Goal: Answer question/provide support: Share knowledge or assist other users

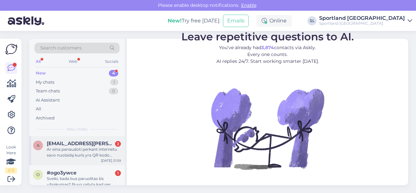
click at [58, 158] on div "a [EMAIL_ADDRESS][PERSON_NAME][DOMAIN_NAME] 2 Ar eina panaudoti perkant interne…" at bounding box center [77, 150] width 96 height 29
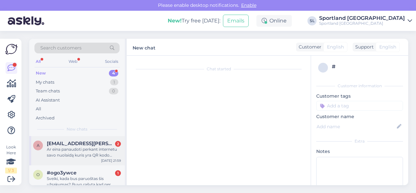
scroll to position [29, 0]
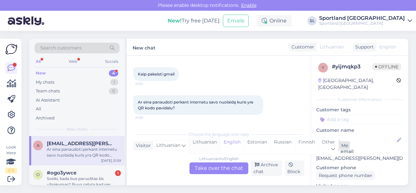
click at [208, 146] on div "Lithuanian" at bounding box center [204, 145] width 31 height 17
click at [214, 166] on div "Lithuanian to Lithuanian Take over the chat" at bounding box center [218, 168] width 59 height 12
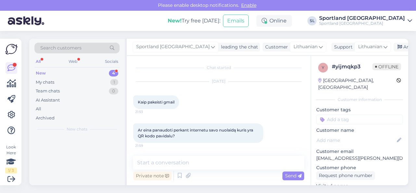
scroll to position [1, 0]
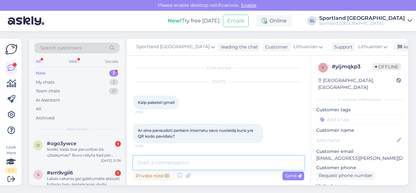
click at [217, 166] on textarea at bounding box center [218, 163] width 171 height 14
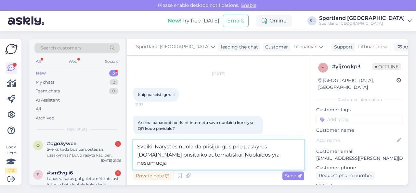
scroll to position [17, 0]
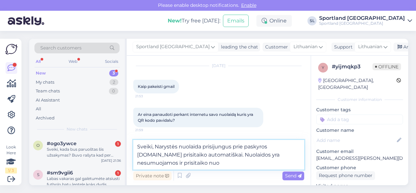
click at [175, 163] on textarea "Sveiki, Narystės nuolaida prisijungus prie paskyros Sportland.lt prisitaiko aut…" at bounding box center [218, 155] width 171 height 30
drag, startPoint x: 276, startPoint y: 155, endPoint x: 283, endPoint y: 161, distance: 9.2
click at [283, 161] on textarea "Sveiki, Narystės nuolaida prisijungus prie paskyros Sportland.lt prisitaiko aut…" at bounding box center [218, 155] width 171 height 30
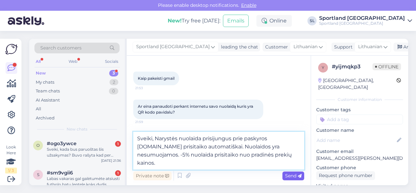
type textarea "Sveiki, Narystės nuolaida prisijungus prie paskyros Sportland.lt prisitaiko aut…"
click at [293, 176] on span "Send" at bounding box center [293, 176] width 17 height 6
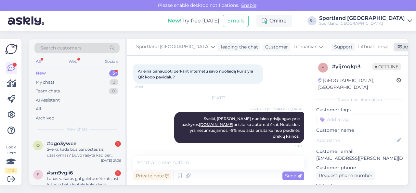
click at [393, 45] on div "Archive chat" at bounding box center [413, 47] width 41 height 9
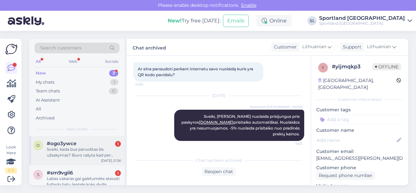
click at [88, 151] on div "Sveiki, kada bus paruoštas šis užsakymas? Buvo rašyta kad per kelias valandas, …" at bounding box center [84, 152] width 74 height 12
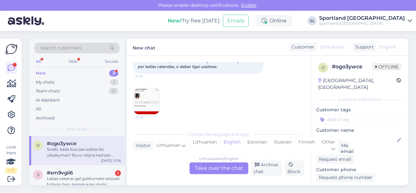
scroll to position [14, 0]
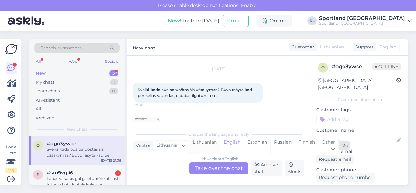
click at [205, 141] on div "Lithuanian" at bounding box center [204, 145] width 31 height 17
click at [211, 167] on div "Lithuanian to Lithuanian Take over the chat" at bounding box center [218, 168] width 59 height 12
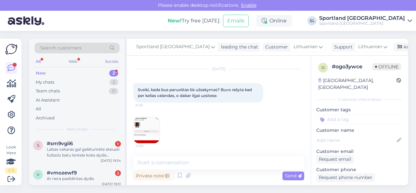
click at [145, 130] on img at bounding box center [147, 130] width 26 height 26
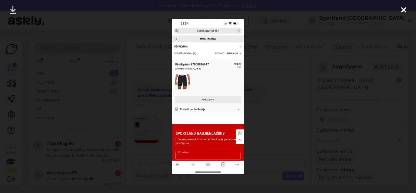
click at [254, 134] on div at bounding box center [208, 96] width 416 height 193
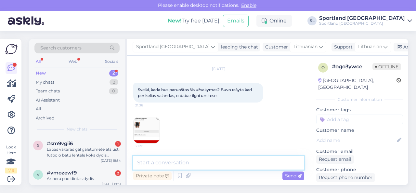
click at [194, 162] on textarea at bounding box center [218, 163] width 171 height 14
paste textarea "7000016647"
drag, startPoint x: 161, startPoint y: 164, endPoint x: 158, endPoint y: 164, distance: 3.6
click at [158, 164] on textarea "Sveiki, u=sakymas 7000016647" at bounding box center [218, 163] width 171 height 14
click at [224, 163] on textarea "Sveiki, užsakymas 7000016647" at bounding box center [218, 163] width 171 height 14
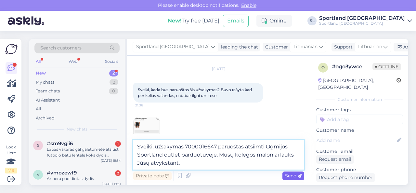
type textarea "Sveiki, užsakymas 7000016647 paruoštas atsiimti Ogmijos Sportland outlet parduo…"
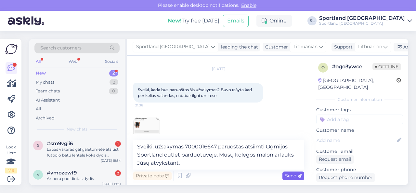
click at [289, 174] on span "Send" at bounding box center [293, 176] width 17 height 6
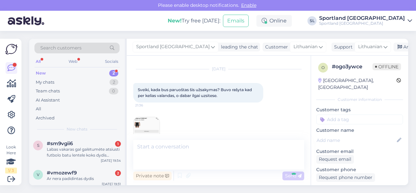
scroll to position [67, 0]
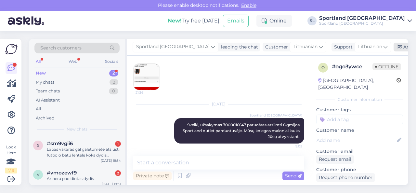
click at [393, 48] on div "Archive chat" at bounding box center [413, 47] width 41 height 9
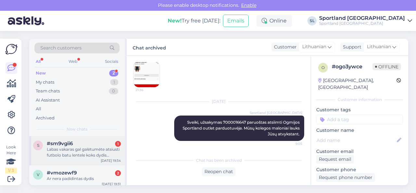
click at [92, 153] on div "Labas vakaras gal galėtumėte atsiusti futbolo batu lentele koks dydis atitinka …" at bounding box center [84, 152] width 74 height 12
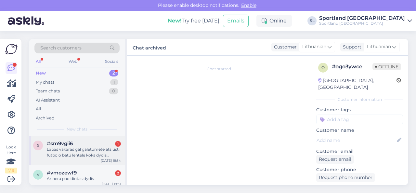
scroll to position [247, 0]
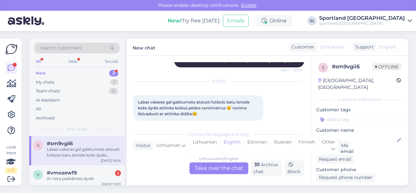
click at [217, 173] on div "Lithuanian to English Take over the chat" at bounding box center [218, 168] width 59 height 12
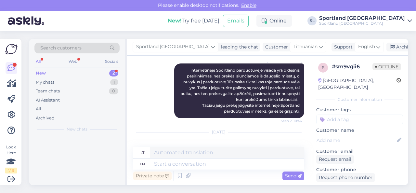
scroll to position [292, 0]
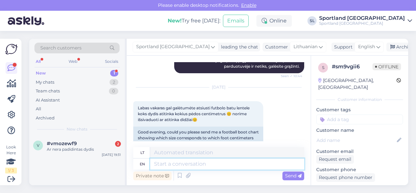
click at [210, 163] on textarea at bounding box center [227, 163] width 154 height 11
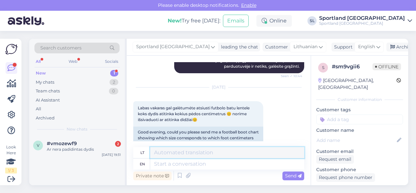
click at [211, 155] on textarea at bounding box center [227, 152] width 154 height 11
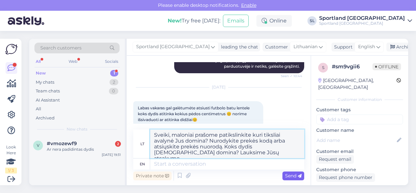
type textarea "Sveiki, maloniai prašome patikslinkite kuri tiksliai avalynė Jus domina? Nurody…"
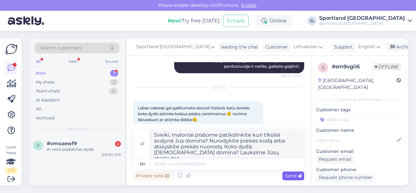
click at [289, 175] on span "Send" at bounding box center [293, 176] width 17 height 6
click at [287, 175] on span "Send" at bounding box center [293, 176] width 17 height 6
click at [290, 178] on span "Send" at bounding box center [293, 176] width 17 height 6
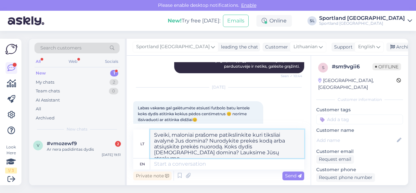
drag, startPoint x: 226, startPoint y: 152, endPoint x: 151, endPoint y: 132, distance: 77.9
click at [151, 132] on textarea "Sveiki, maloniai prašome patikslinkite kuri tiksliai avalynė Jus domina? Nurody…" at bounding box center [227, 143] width 154 height 29
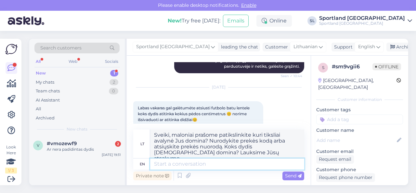
click at [249, 164] on textarea at bounding box center [227, 163] width 154 height 11
click at [288, 175] on span "Send" at bounding box center [293, 176] width 17 height 6
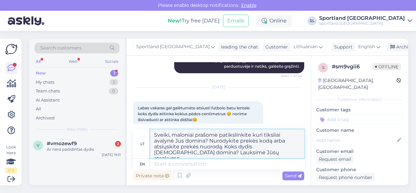
click at [224, 156] on textarea "Sveiki, maloniai prašome patikslinkite kuri tiksliai avalynė Jus domina? Nurody…" at bounding box center [227, 143] width 154 height 29
drag, startPoint x: 225, startPoint y: 154, endPoint x: 142, endPoint y: 132, distance: 86.8
click at [142, 132] on div "lt [PERSON_NAME], maloniai prašome patikslinkite kuri tiksliai avalynė Jus domi…" at bounding box center [218, 143] width 171 height 29
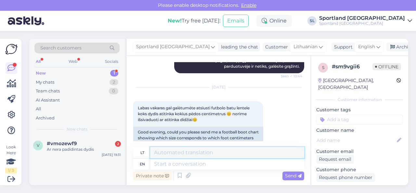
paste textarea "Sveiki, maloniai prašome patikslinkite kuri tiksliai avalynė Jus domina? Nurody…"
type textarea "Sveiki, maloniai prašome patikslinkite kuri tiksliai avalynė Jus domina? Nurody…"
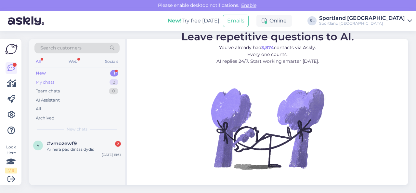
click at [85, 83] on div "My chats 2" at bounding box center [76, 82] width 85 height 9
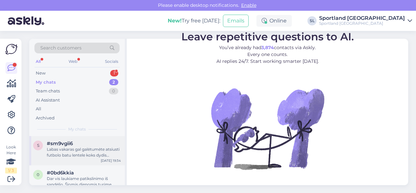
click at [85, 149] on div "Labas vakaras gal galėtumėte atsiusti futbolo batu lentele koks dydis atitinka …" at bounding box center [84, 152] width 74 height 12
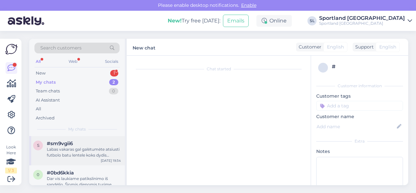
scroll to position [295, 0]
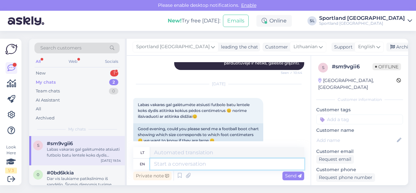
click at [226, 162] on textarea at bounding box center [227, 163] width 154 height 11
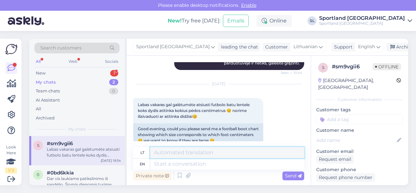
click at [221, 152] on textarea at bounding box center [227, 152] width 154 height 11
paste textarea "Sveiki, maloniai prašome patikslinkite kuri tiksliai avalynė Jus domina? Nurody…"
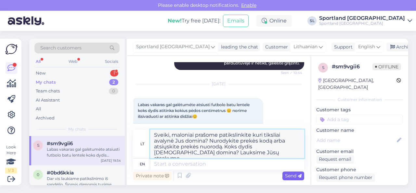
type textarea "Sveiki, maloniai prašome patikslinkite kuri tiksliai avalynė Jus domina? Nurody…"
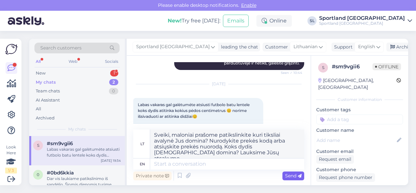
click at [291, 177] on span "Send" at bounding box center [293, 176] width 17 height 6
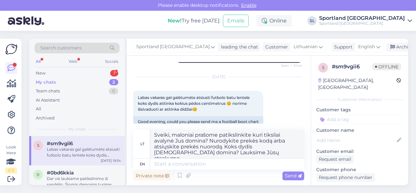
scroll to position [313, 0]
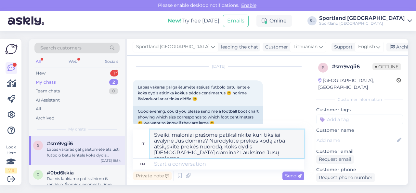
click at [238, 152] on textarea "Sveiki, maloniai prašome patikslinkite kuri tiksliai avalynė Jus domina? Nurody…" at bounding box center [227, 143] width 154 height 29
drag, startPoint x: 219, startPoint y: 155, endPoint x: 147, endPoint y: 155, distance: 71.8
click at [147, 155] on div "lt [PERSON_NAME], maloniai prašome patikslinkite kuri tiksliai avalynė Jus domi…" at bounding box center [218, 143] width 171 height 29
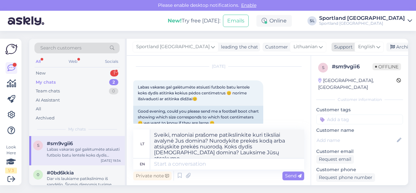
click at [358, 48] on span "English" at bounding box center [366, 46] width 17 height 7
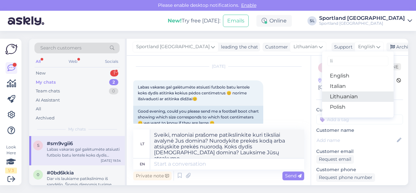
type input "li"
click at [325, 100] on link "Lithuanian" at bounding box center [357, 96] width 71 height 10
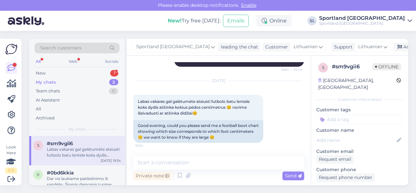
scroll to position [286, 0]
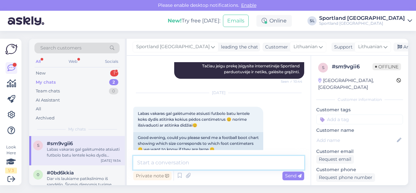
click at [222, 161] on textarea at bounding box center [218, 163] width 171 height 14
paste textarea "Sveiki, maloniai prašome patikslinkite kuri tiksliai avalynė Jus domina? Nurody…"
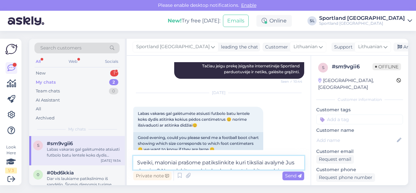
scroll to position [302, 0]
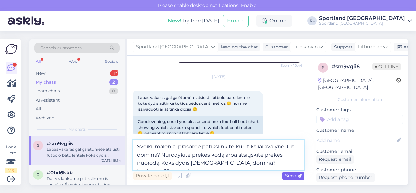
type textarea "Sveiki, maloniai prašome patikslinkite kuri tiksliai avalynė Jus domina? Nurody…"
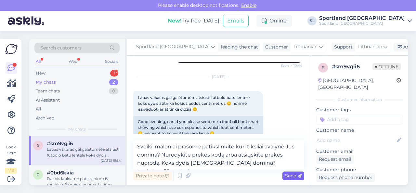
click at [294, 177] on span "Send" at bounding box center [293, 176] width 17 height 6
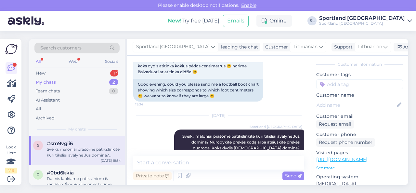
scroll to position [65, 0]
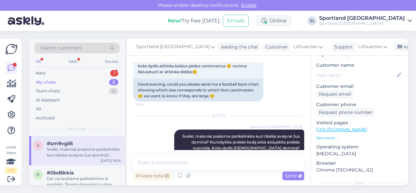
click at [353, 126] on link "[URL][DOMAIN_NAME]" at bounding box center [341, 129] width 51 height 6
click at [393, 45] on div "Archive chat" at bounding box center [413, 47] width 41 height 9
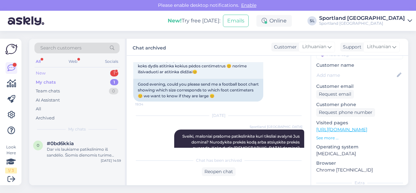
click at [84, 74] on div "New 1" at bounding box center [76, 73] width 85 height 9
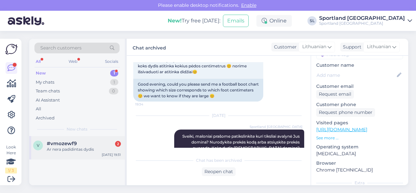
click at [77, 142] on div "#vmozewf9 2" at bounding box center [84, 143] width 74 height 6
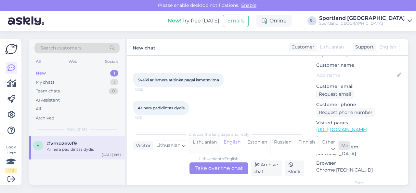
click at [203, 141] on div "Lithuanian" at bounding box center [204, 145] width 31 height 17
click at [210, 167] on div "Lithuanian to Lithuanian Take over the chat" at bounding box center [218, 168] width 59 height 12
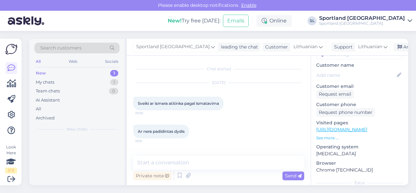
scroll to position [0, 0]
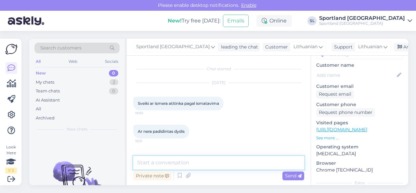
click at [210, 164] on textarea at bounding box center [218, 163] width 171 height 14
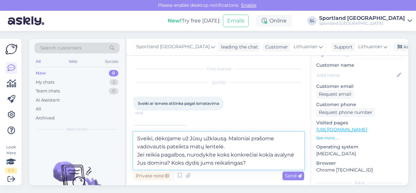
type textarea "Sveiki, dėkojame už Jūsų užklausą. Maloniai prašome vadovautis pateikta matų le…"
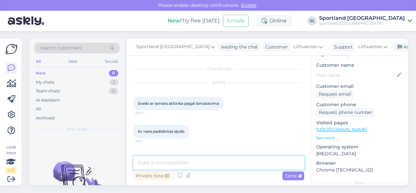
scroll to position [54, 0]
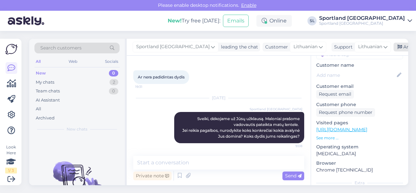
click at [393, 45] on div "Archive chat" at bounding box center [413, 47] width 41 height 9
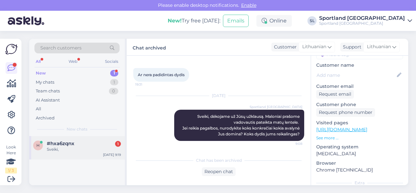
click at [67, 141] on span "#hxa6zqnx" at bounding box center [61, 143] width 28 height 6
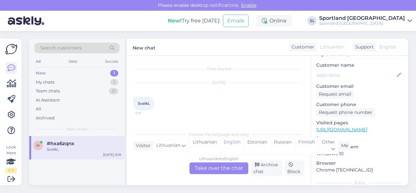
scroll to position [0, 0]
click at [199, 145] on div "Lithuanian" at bounding box center [204, 145] width 31 height 17
click at [202, 169] on div "Lithuanian to Lithuanian Take over the chat" at bounding box center [218, 168] width 59 height 12
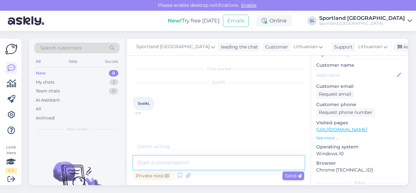
click at [182, 160] on textarea at bounding box center [218, 163] width 171 height 14
type textarea "Sveiki"
type textarea "Kuo galime Jums padėti?"
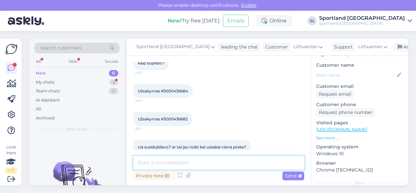
scroll to position [191, 0]
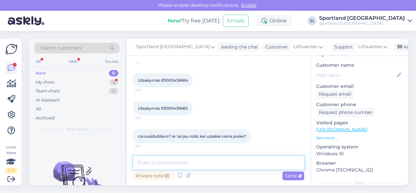
click at [186, 161] on textarea at bounding box center [218, 163] width 171 height 14
type textarea "Luktelkite, tiksliname duomenis sistemoje."
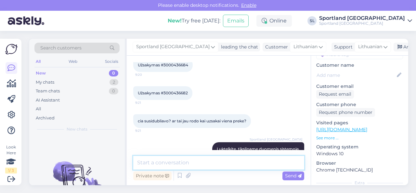
scroll to position [186, 0]
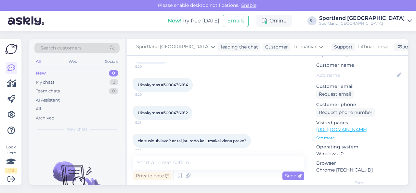
click at [175, 84] on span "Užsakymas #3000436684" at bounding box center [163, 84] width 50 height 5
copy div "3000436684 9:20"
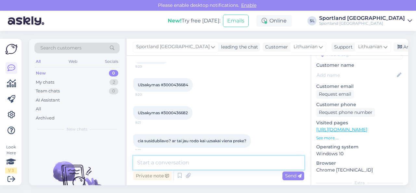
click at [179, 166] on textarea at bounding box center [218, 163] width 171 height 14
paste textarea "3000436684"
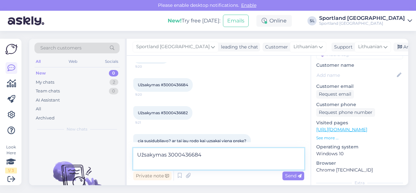
paste textarea "NIKE [PERSON_NAME] IMMORTALITY 4 SKU: 15116413320 SPO: FQ3680_700 Avalynės dydi…"
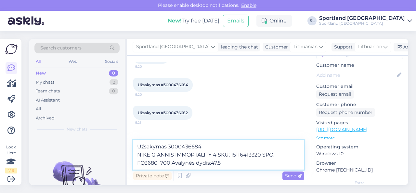
click at [137, 153] on textarea "Užsakymas 3000436684 NIKE GIANNIS IMMORTALITY 4 SKU: 15116413320 SPO: FQ3680_70…" at bounding box center [218, 155] width 171 height 30
click at [254, 162] on textarea "Užsakymas 3000436684 užsakyta prekė: NIKE GIANNIS IMMORTALITY 4 SKU: 1511641332…" at bounding box center [218, 155] width 171 height 30
click at [269, 162] on textarea "Užsakymas 3000436684 užsakyta prekė: NIKE GIANNIS IMMORTALITY 4 SKU: 1511641332…" at bounding box center [218, 155] width 171 height 30
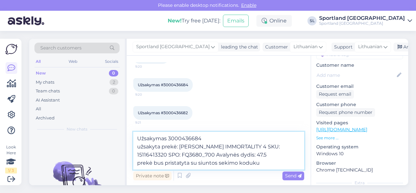
paste textarea "05805112084495"
type textarea "Užsakymas 3000436684 užsakyta prekė: [PERSON_NAME] IMMORTALITY 4 SKU: 151164133…"
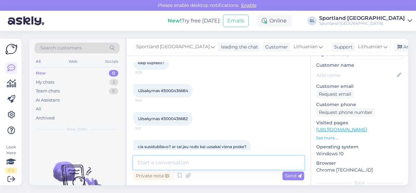
scroll to position [173, 0]
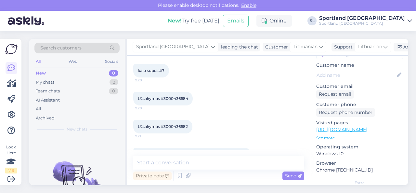
click at [166, 126] on span "Užsakymas #3000436682" at bounding box center [163, 126] width 50 height 5
copy div "3000436682 9:21"
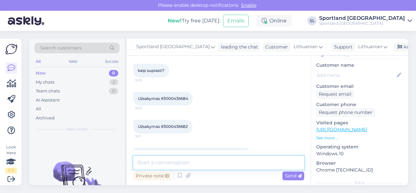
click at [206, 159] on textarea at bounding box center [218, 163] width 171 height 14
paste textarea "3000436682"
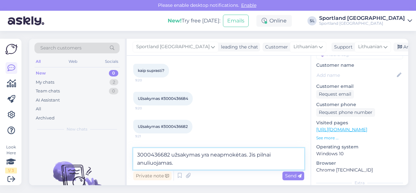
type textarea "3000436682 užsakymas yra neapmokėtas. Jis pilnai anuliuojamas."
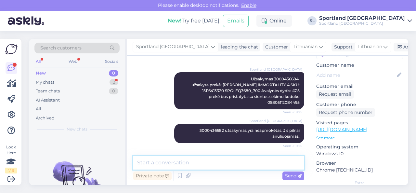
scroll to position [332, 0]
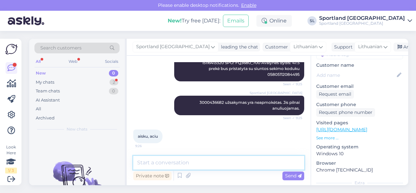
click at [178, 164] on textarea at bounding box center [218, 163] width 171 height 14
type textarea "Gražios Jums dienos ;)"
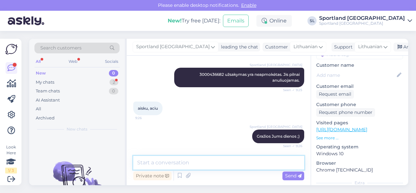
scroll to position [388, 0]
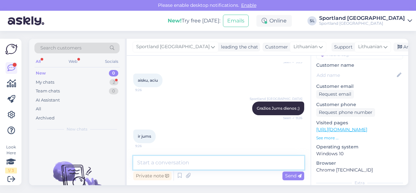
click at [181, 161] on textarea at bounding box center [218, 163] width 171 height 14
type textarea "dėkojame"
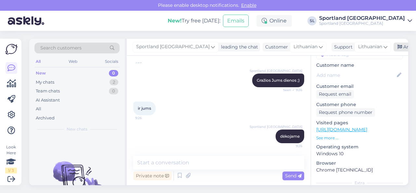
click at [393, 50] on div "Archive chat" at bounding box center [413, 47] width 41 height 9
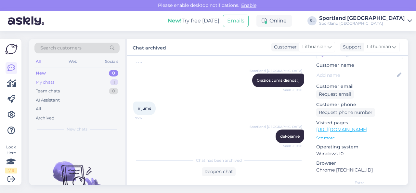
click at [105, 81] on div "My chats 1" at bounding box center [76, 82] width 85 height 9
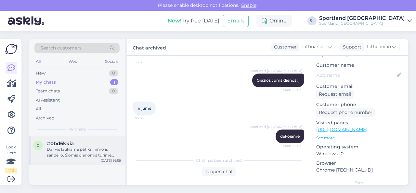
click at [98, 148] on div "Dar vis laukiame patikslinimo iš sandėlio. Šiomis dienomis turime didelį užsaky…" at bounding box center [84, 152] width 74 height 12
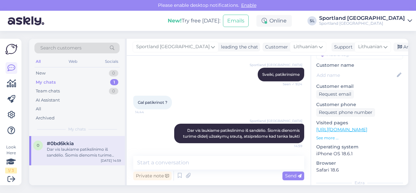
scroll to position [0, 0]
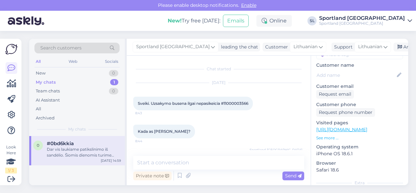
click at [237, 102] on span "Sveiki. Uzsakymo busena ilgai nepasikeicia #11000003566" at bounding box center [193, 103] width 110 height 5
copy div "11000003566 8:43"
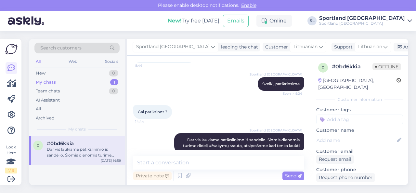
scroll to position [85, 0]
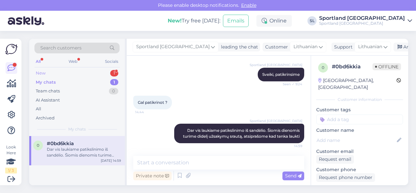
click at [85, 72] on div "New 1" at bounding box center [76, 73] width 85 height 9
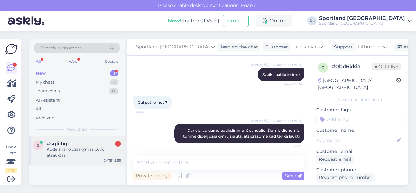
click at [82, 150] on div "Kodėl mano užsakymas buvo atšauktas" at bounding box center [84, 152] width 74 height 12
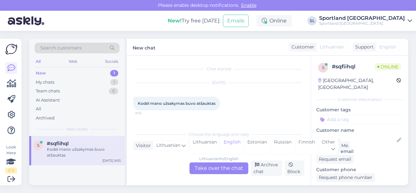
scroll to position [0, 0]
click at [207, 146] on div "Lithuanian" at bounding box center [204, 145] width 31 height 17
click at [210, 173] on div "Lithuanian to Lithuanian Take over the chat" at bounding box center [218, 168] width 59 height 12
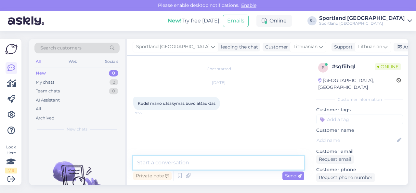
click at [204, 162] on textarea at bounding box center [218, 163] width 171 height 14
type textarea "Sveiki"
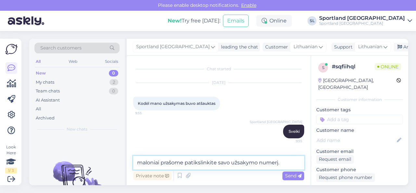
type textarea "maloniai prašome patikslinkite savo užsakymo numerį."
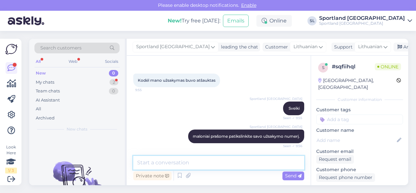
scroll to position [51, 0]
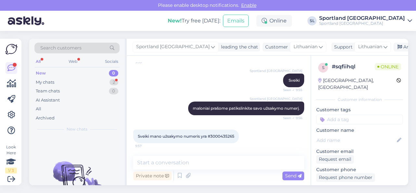
click at [227, 135] on span "Sveiki mano užsakymo numeris yra #3000435265" at bounding box center [186, 136] width 96 height 5
copy div "3000435265 9:57"
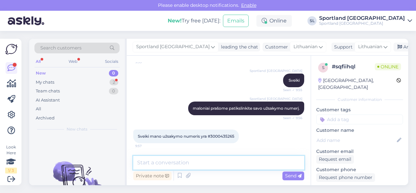
click at [192, 163] on textarea at bounding box center [218, 163] width 171 height 14
paste textarea "3000435265"
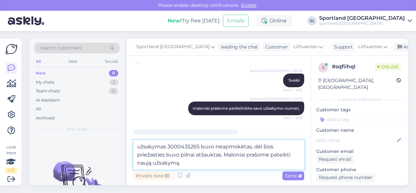
type textarea "užsakymas 3000435265 buvo neapmokėtas, dėl šios priežasties buvo pilnai atšaukt…"
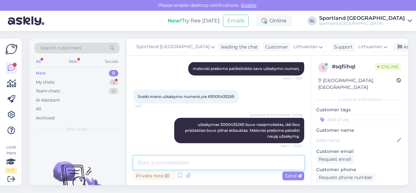
scroll to position [119, 0]
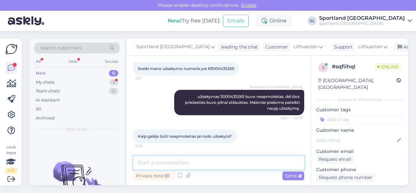
click at [207, 159] on textarea at bounding box center [218, 163] width 171 height 14
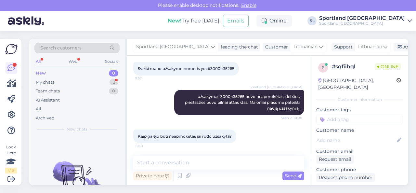
click at [225, 67] on span "Sveiki mano užsakymo numeris yra #3000435265" at bounding box center [186, 68] width 96 height 5
copy div "3000435265 9:57"
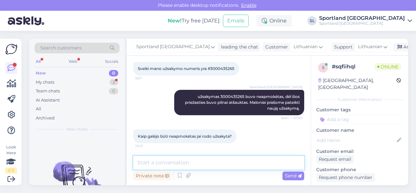
click at [204, 162] on textarea at bounding box center [218, 163] width 171 height 14
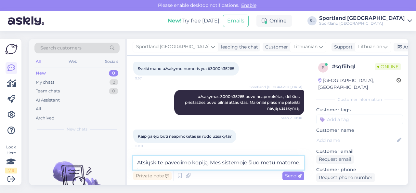
scroll to position [125, 0]
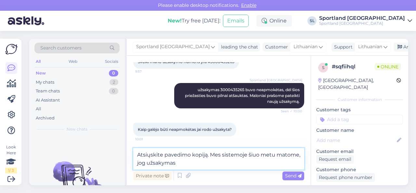
paste textarea "3000435265"
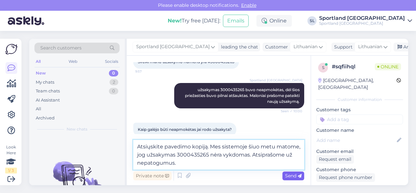
type textarea "Atsiųskite pavedimo kopiją. Mes sistemoje šiuo metu matome, jog užsakymas 30004…"
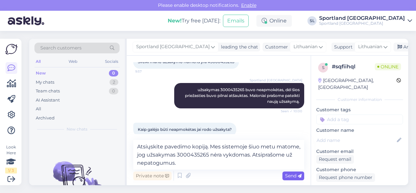
click at [286, 177] on span "Send" at bounding box center [293, 176] width 17 height 6
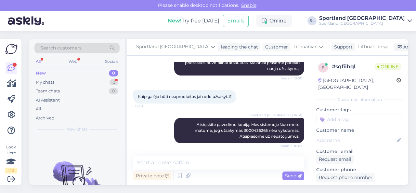
scroll to position [192, 0]
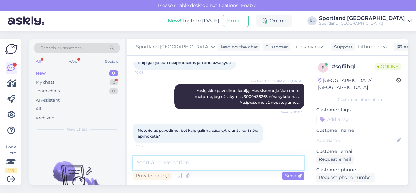
click at [220, 162] on textarea at bounding box center [218, 163] width 171 height 14
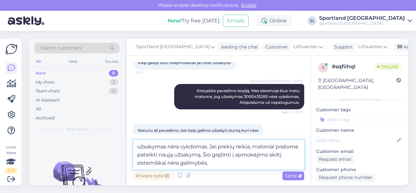
type textarea "užsakymas nėra vykdomas. Jei prekių reikia, maloniai prašome pateikti naują užs…"
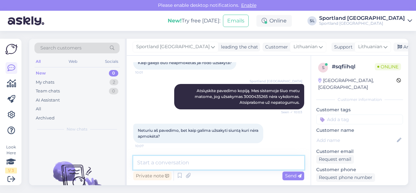
scroll to position [232, 0]
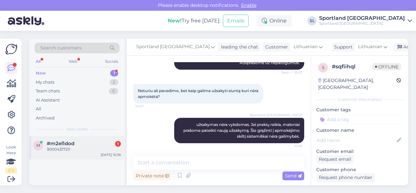
click at [73, 146] on div "3000431720" at bounding box center [84, 149] width 74 height 6
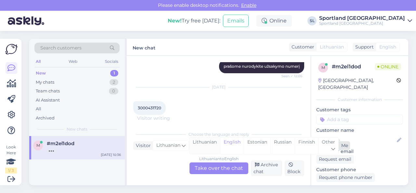
click at [203, 143] on div "Lithuanian" at bounding box center [204, 145] width 31 height 17
click at [210, 167] on div "Lithuanian to Lithuanian Take over the chat" at bounding box center [218, 168] width 59 height 12
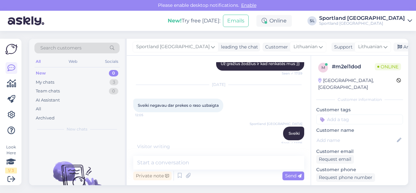
scroll to position [594, 0]
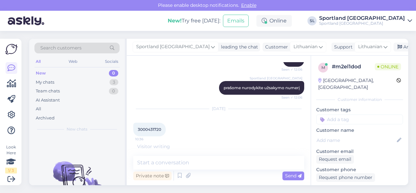
click at [152, 130] on span "3000431720" at bounding box center [149, 129] width 23 height 5
copy div "3000431720 10:36"
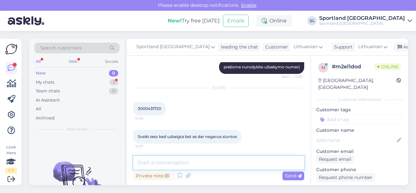
click at [194, 161] on textarea at bounding box center [218, 163] width 171 height 14
paste textarea "3000431720"
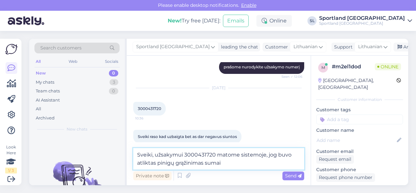
paste textarea "6,25 €"
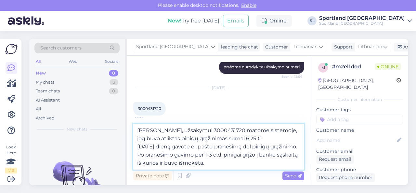
type textarea "[PERSON_NAME], užsakymui 3000431720 matome sistemoje, jog buvo atliktas pinigų …"
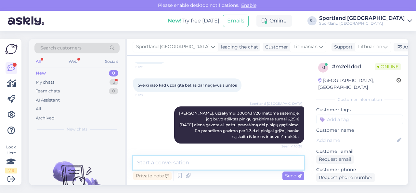
scroll to position [694, 0]
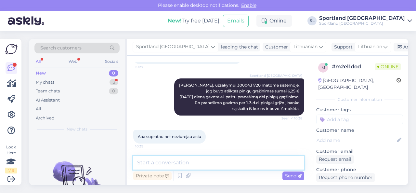
click at [216, 160] on textarea at bounding box center [218, 163] width 171 height 14
type textarea "dėkojame Jums, jog kreipetės. Gražios dienos."
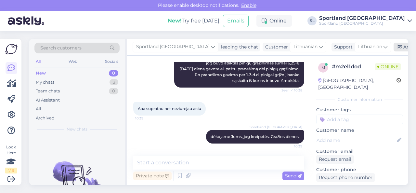
click at [393, 44] on div "Archive chat" at bounding box center [413, 47] width 41 height 9
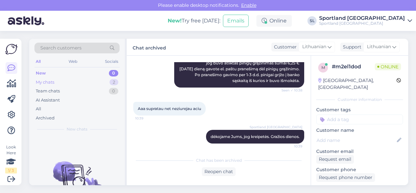
click at [97, 83] on div "My chats 2" at bounding box center [76, 82] width 85 height 9
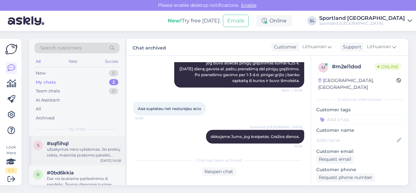
click at [95, 146] on div "#sqfiihql" at bounding box center [84, 143] width 74 height 6
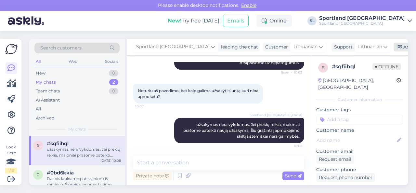
click at [393, 46] on div "Archive chat" at bounding box center [413, 47] width 41 height 9
